Goal: Find specific page/section

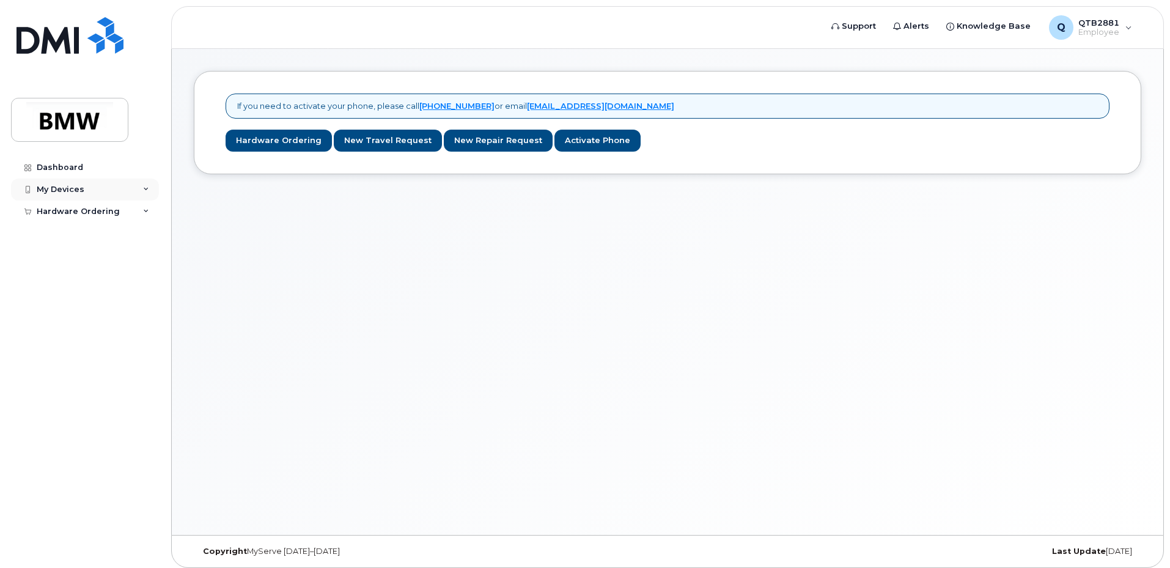
click at [89, 186] on div "My Devices" at bounding box center [85, 190] width 148 height 22
click at [144, 190] on icon at bounding box center [146, 189] width 6 height 6
click at [82, 172] on link "Dashboard" at bounding box center [85, 168] width 148 height 22
